Goal: Navigation & Orientation: Find specific page/section

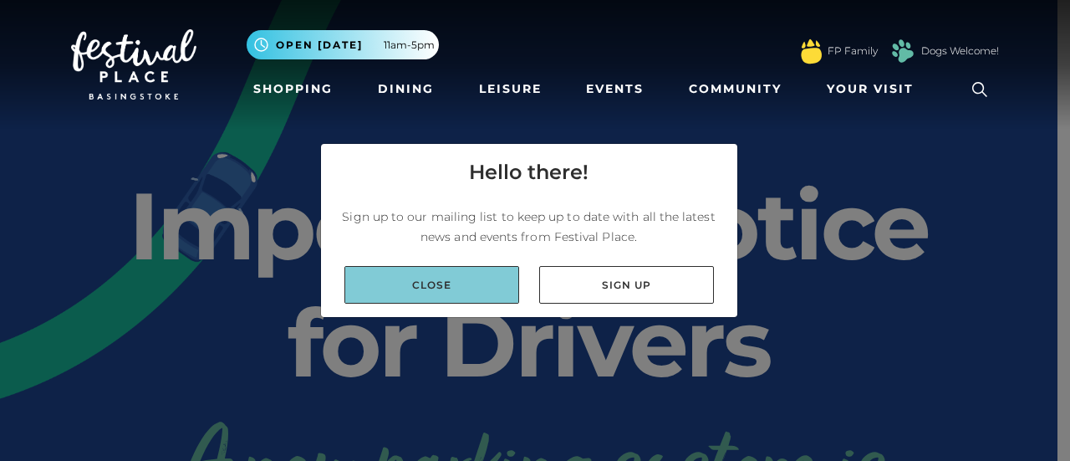
click at [485, 288] on link "Close" at bounding box center [431, 285] width 175 height 38
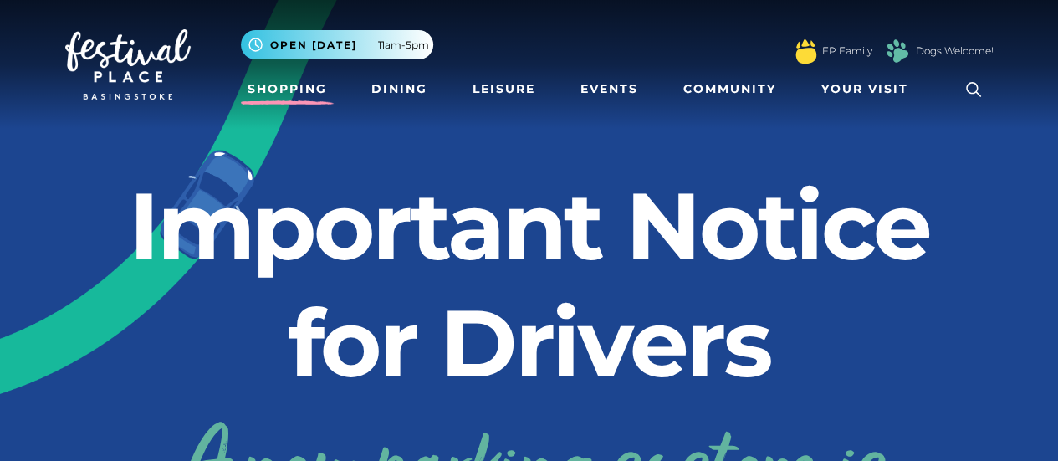
click at [265, 81] on link "Shopping" at bounding box center [287, 89] width 93 height 31
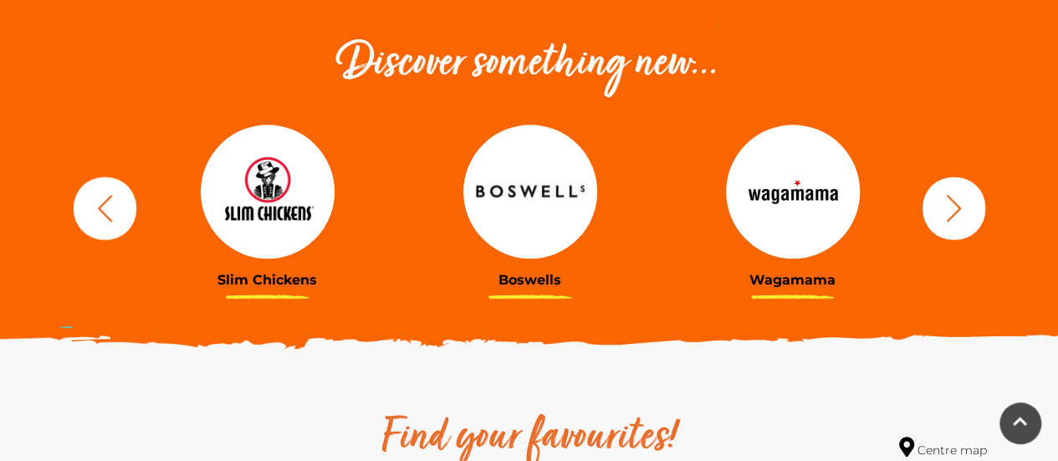
scroll to position [676, 0]
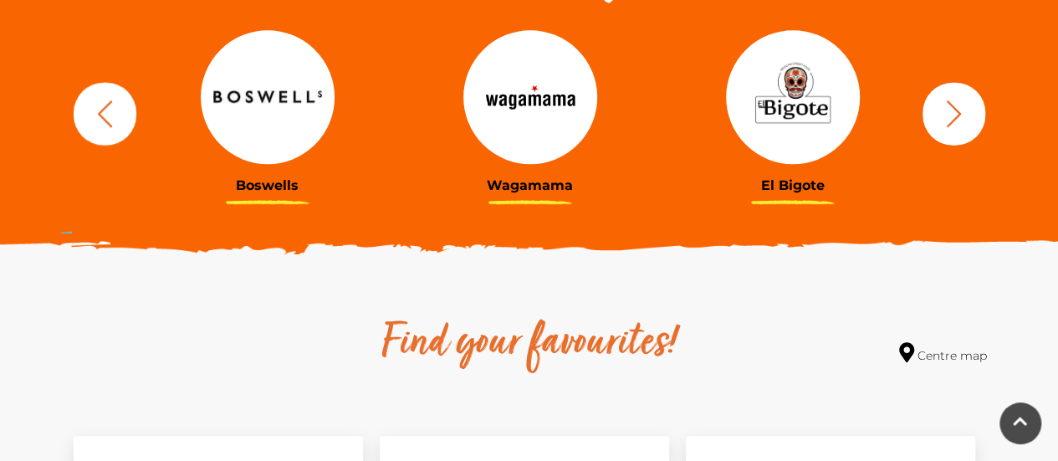
click at [938, 115] on icon "button" at bounding box center [953, 113] width 31 height 31
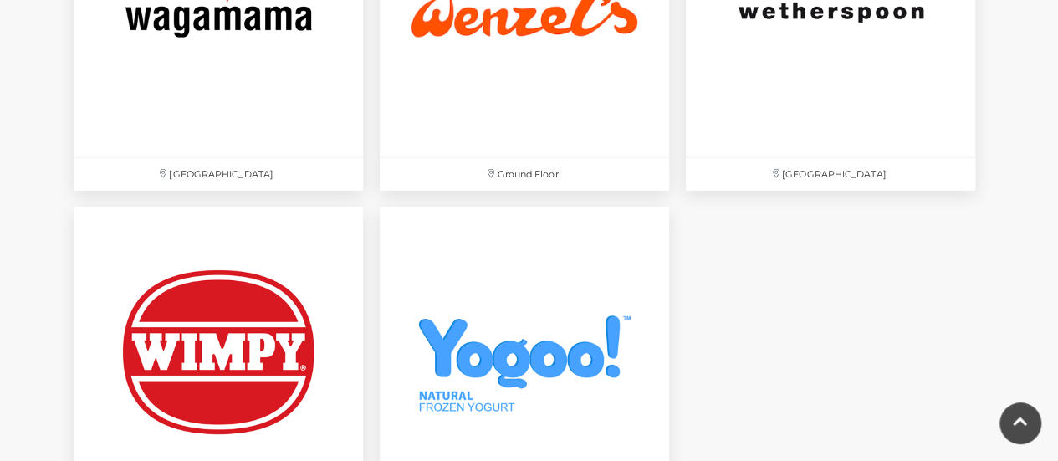
scroll to position [5661, 0]
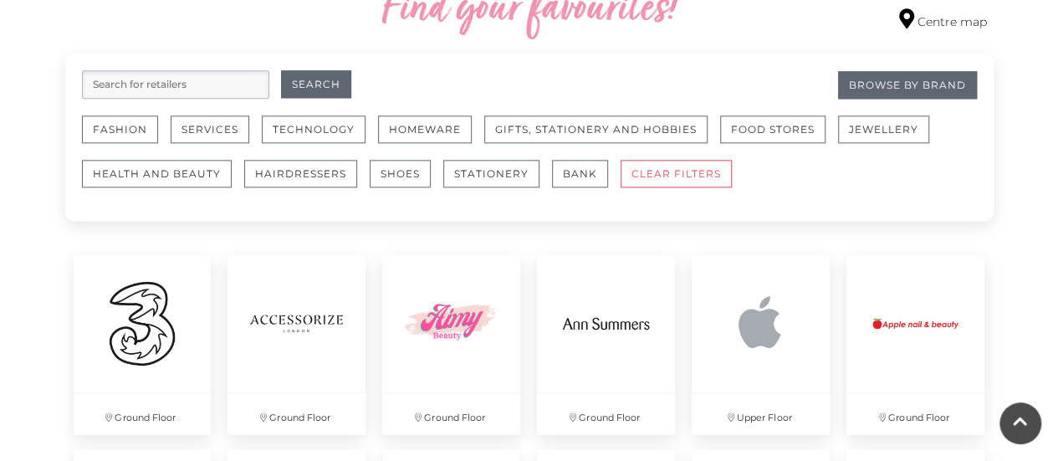
scroll to position [1057, 0]
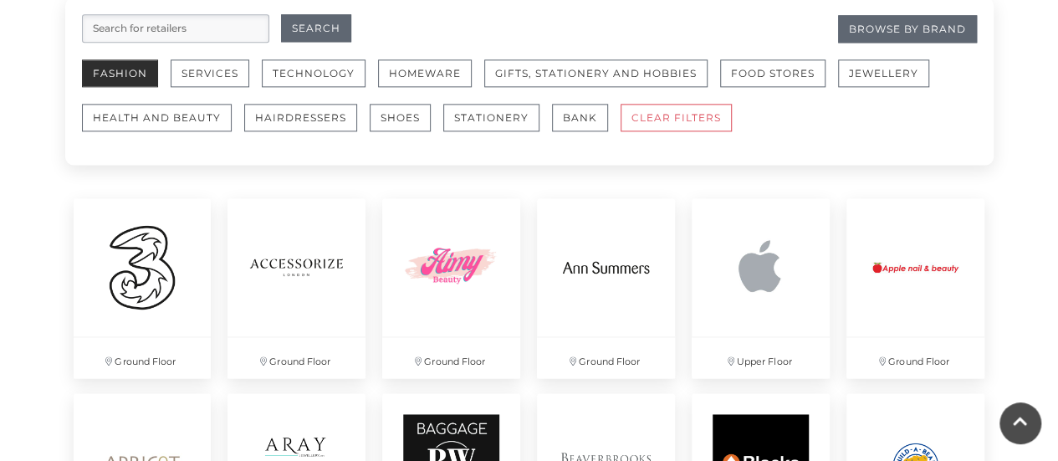
click at [140, 64] on button "Fashion" at bounding box center [120, 73] width 76 height 28
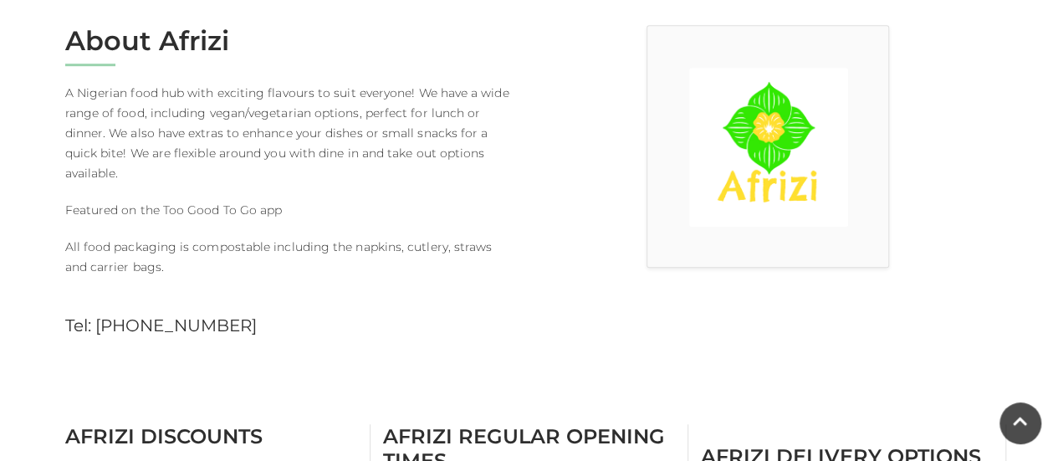
scroll to position [455, 0]
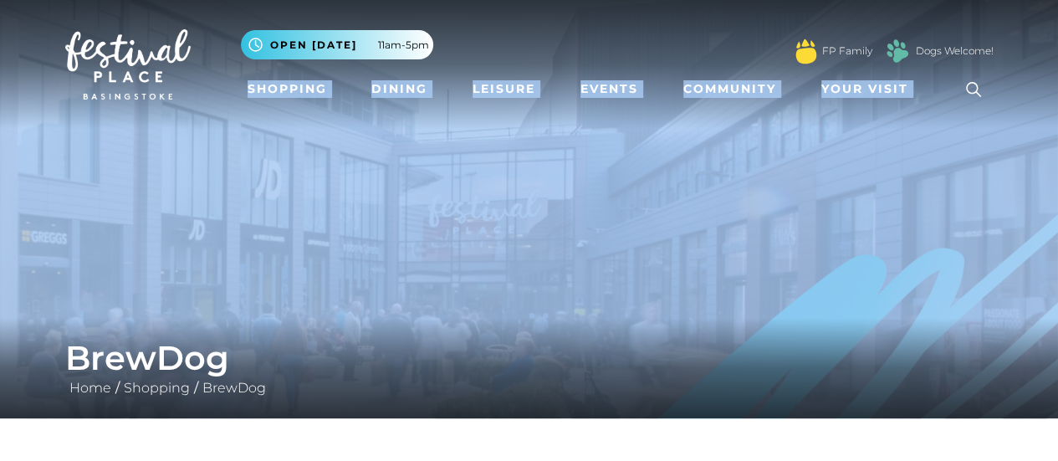
drag, startPoint x: 1049, startPoint y: 66, endPoint x: 1042, endPoint y: 166, distance: 100.6
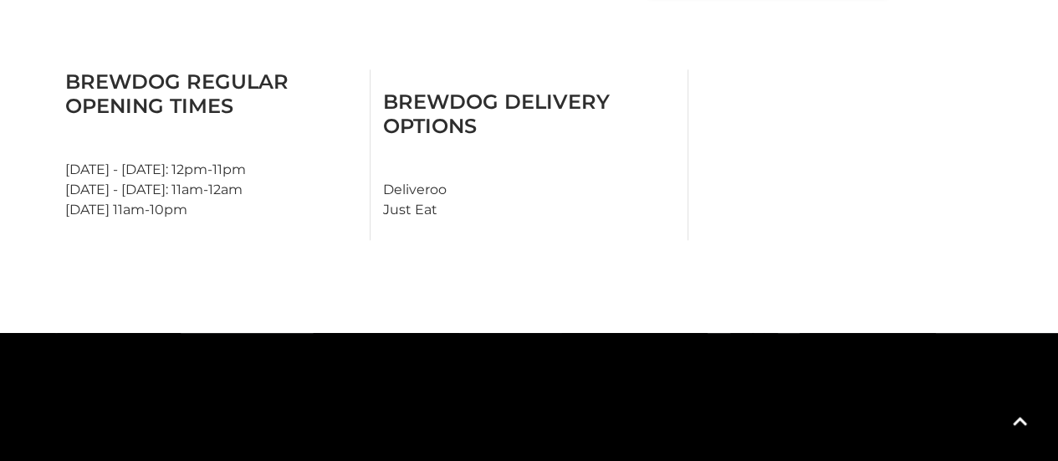
scroll to position [732, 0]
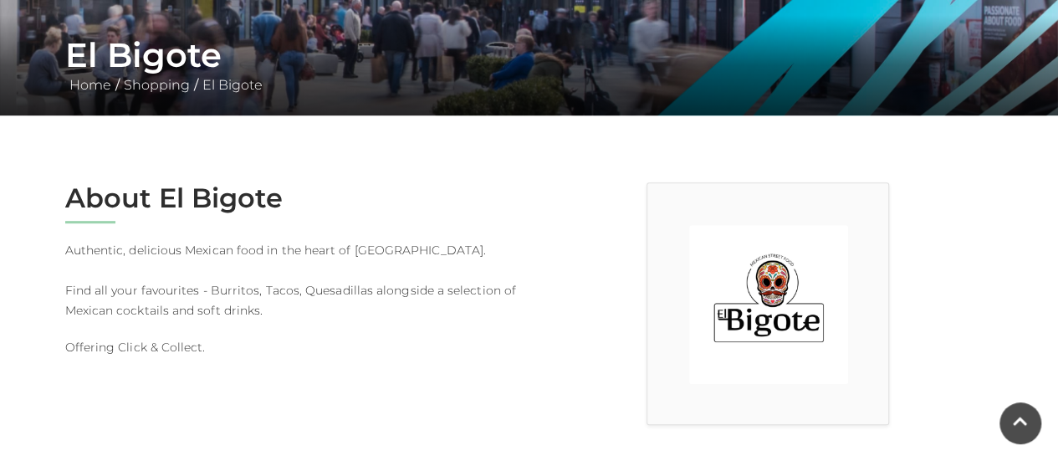
scroll to position [311, 0]
